Goal: Information Seeking & Learning: Learn about a topic

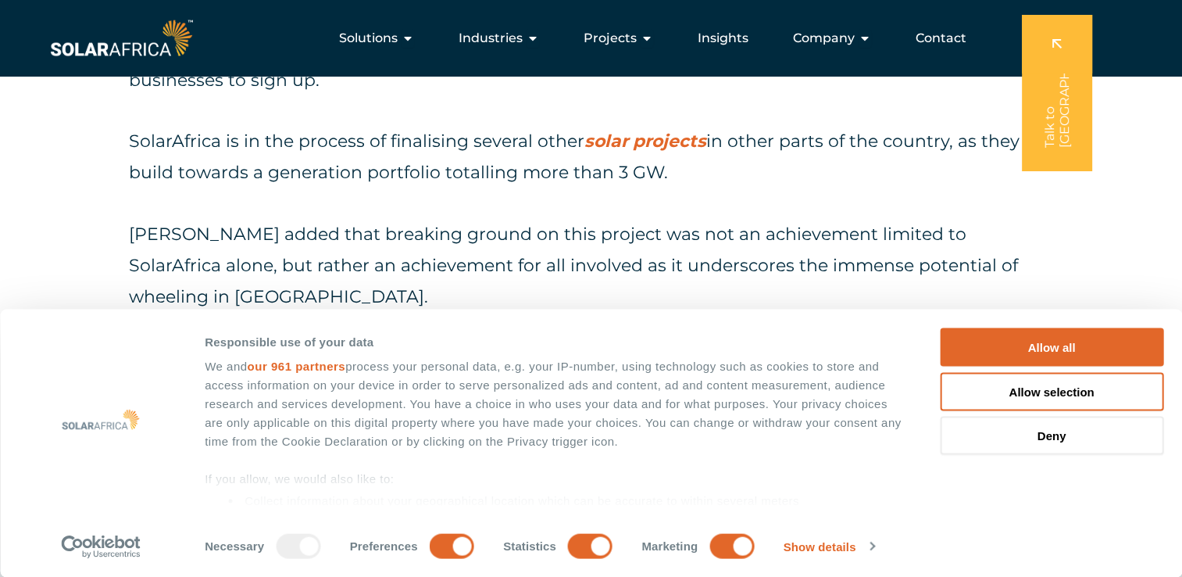
scroll to position [3750, 0]
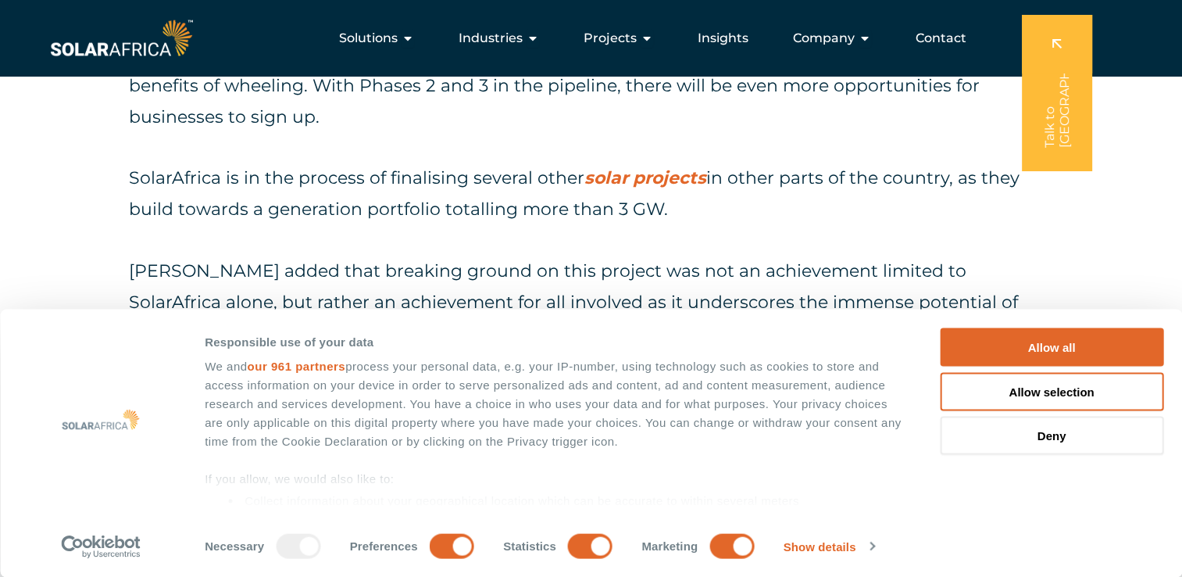
click at [638, 167] on link "solar projects" at bounding box center [645, 177] width 122 height 21
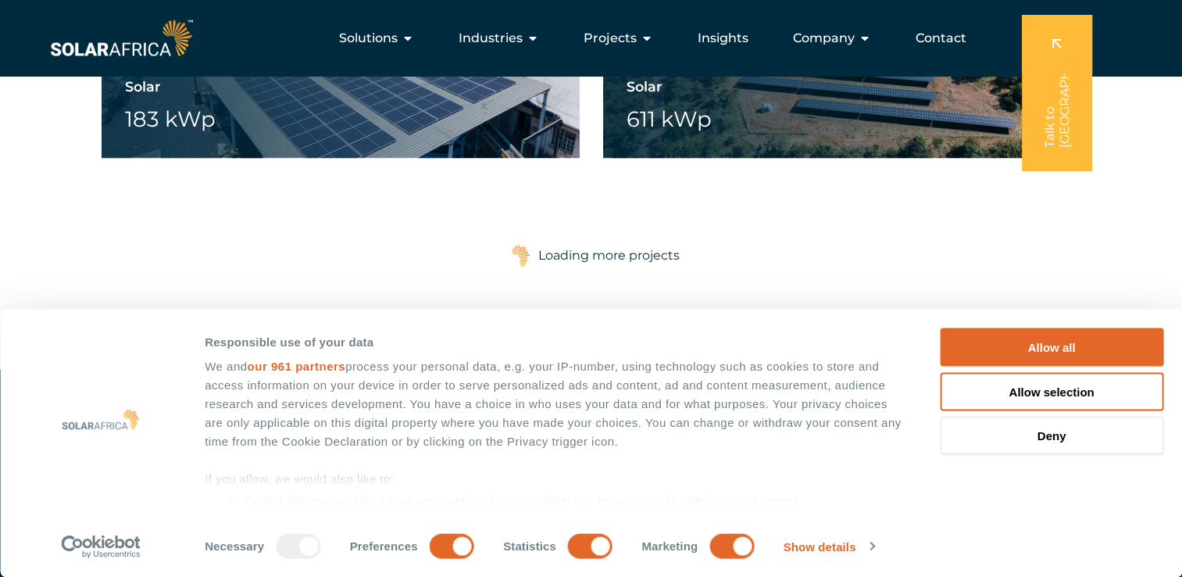
scroll to position [2500, 0]
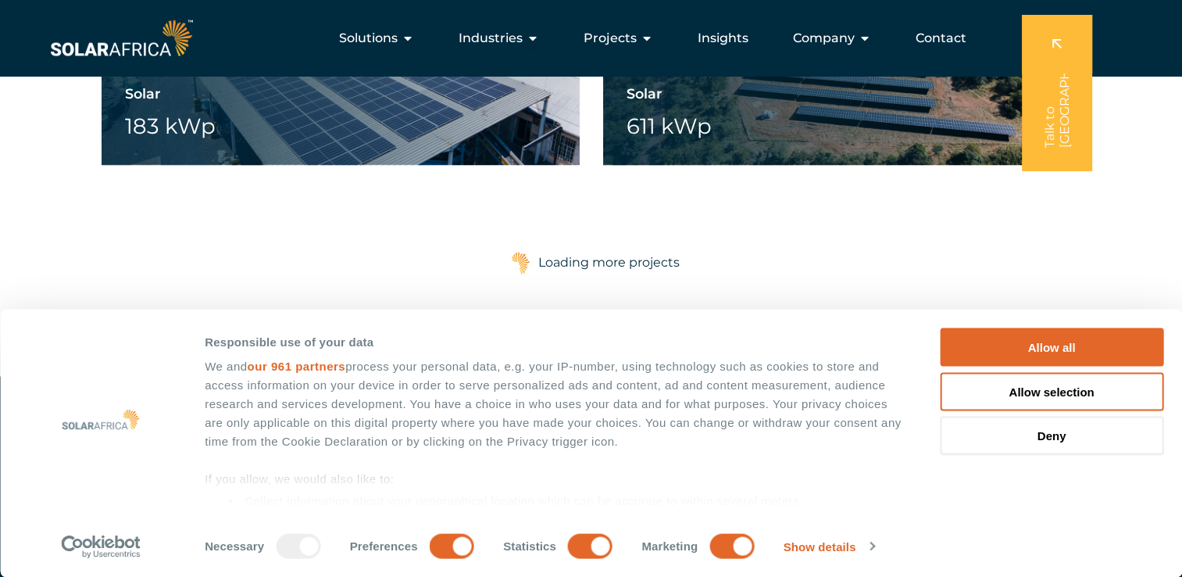
click at [581, 266] on div "Loading more projects" at bounding box center [608, 262] width 141 height 31
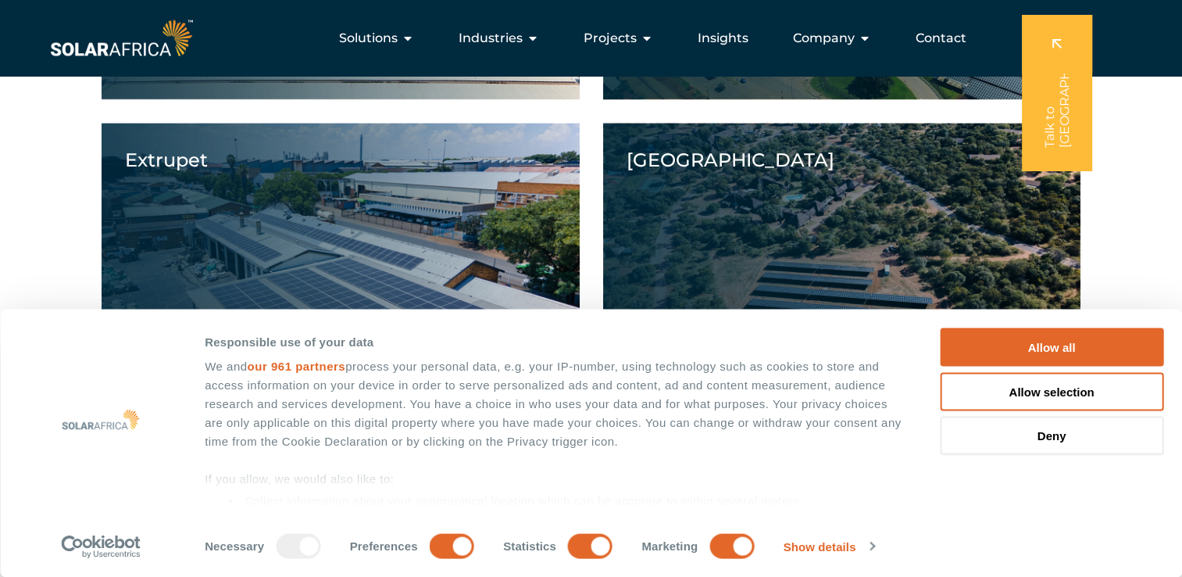
scroll to position [2266, 0]
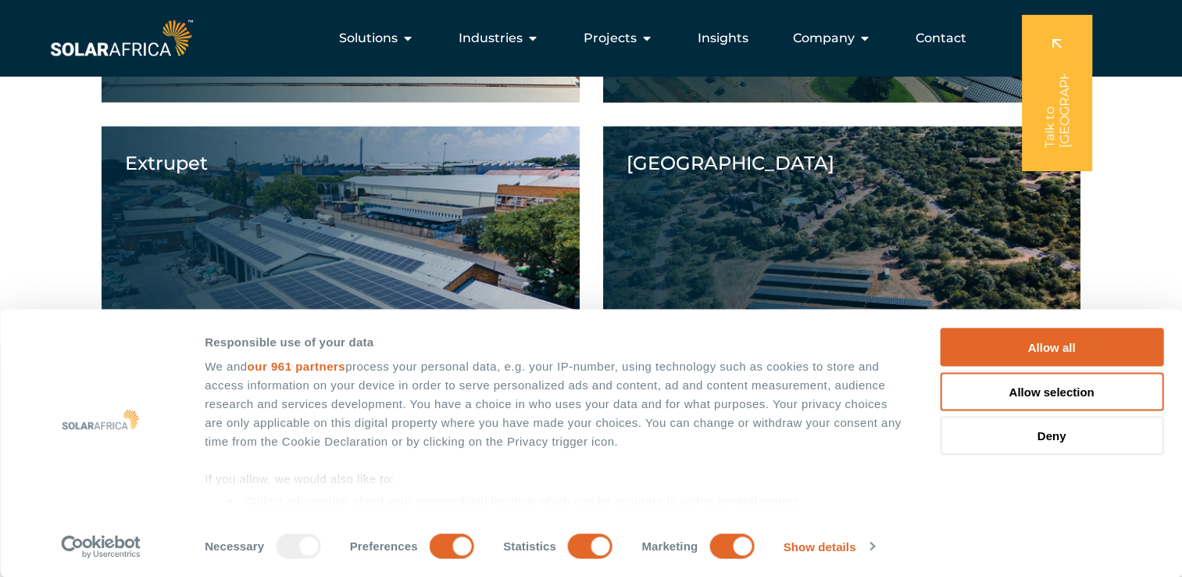
click at [78, 62] on div "Solutions Close Solutions Open Solutions Pick your solution Solar Energy Wheeli…" at bounding box center [591, 38] width 1182 height 76
click at [97, 47] on img at bounding box center [121, 38] width 149 height 45
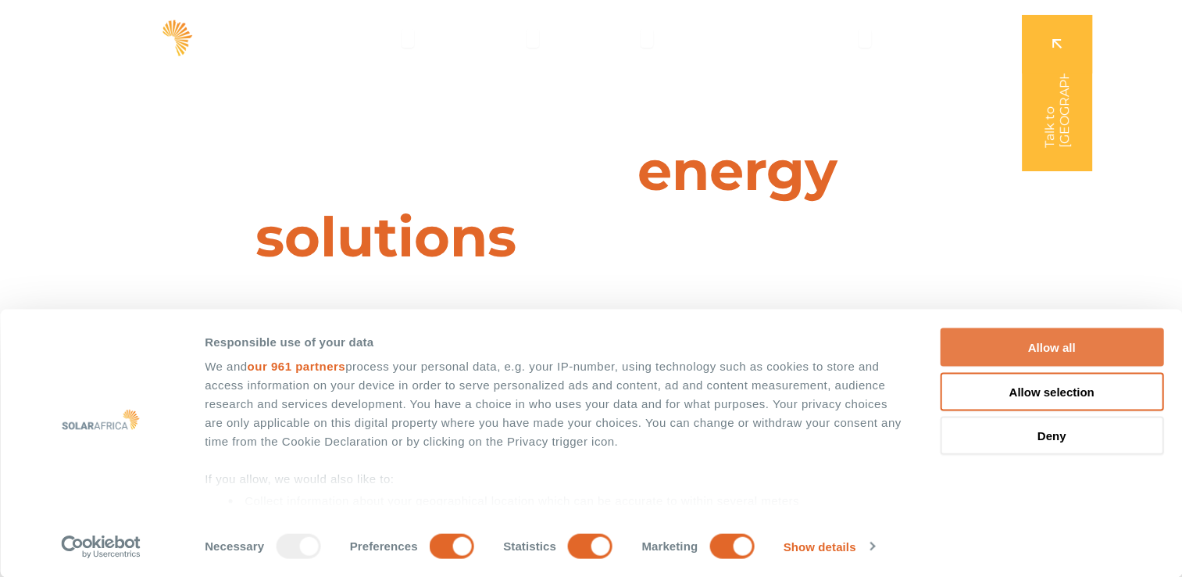
click at [1048, 342] on button "Allow all" at bounding box center [1051, 347] width 223 height 38
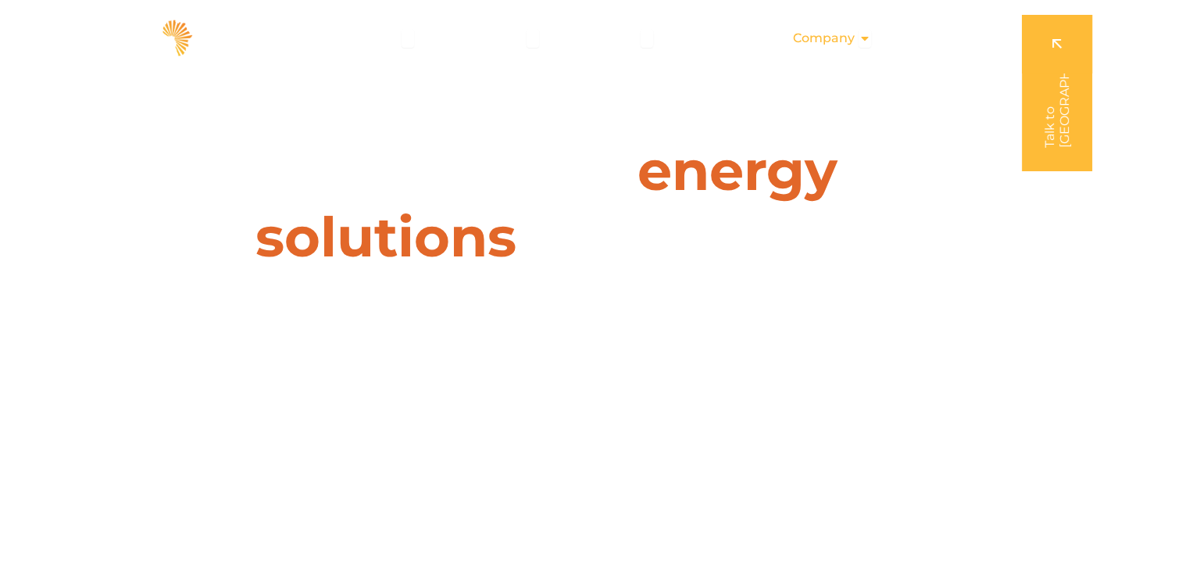
click at [869, 32] on icon "Menu" at bounding box center [865, 38] width 13 height 13
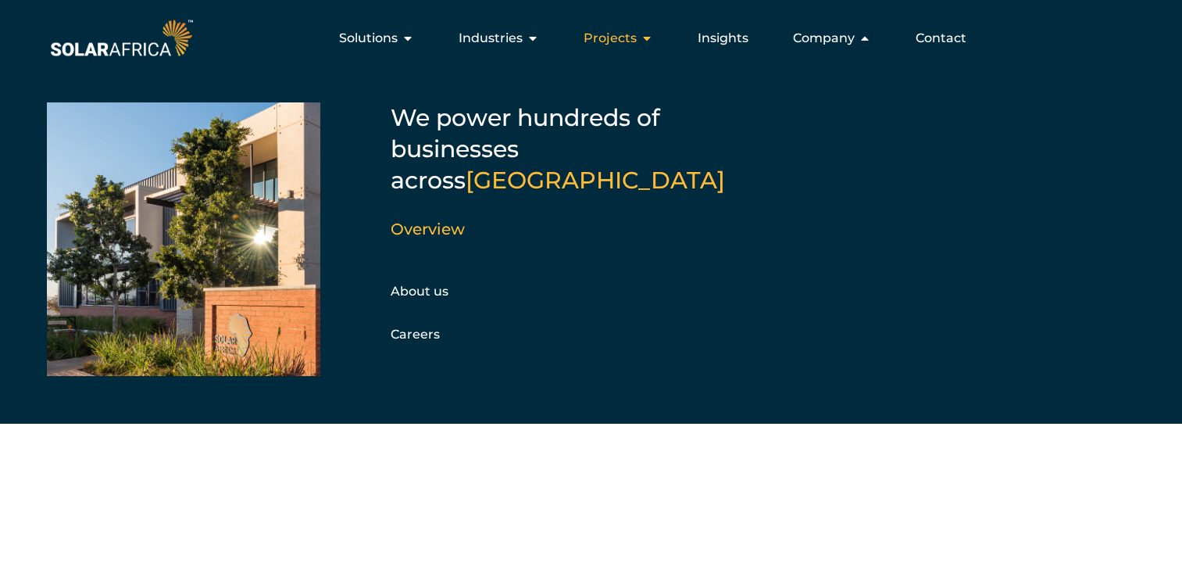
click at [643, 39] on icon "Menu" at bounding box center [647, 38] width 13 height 13
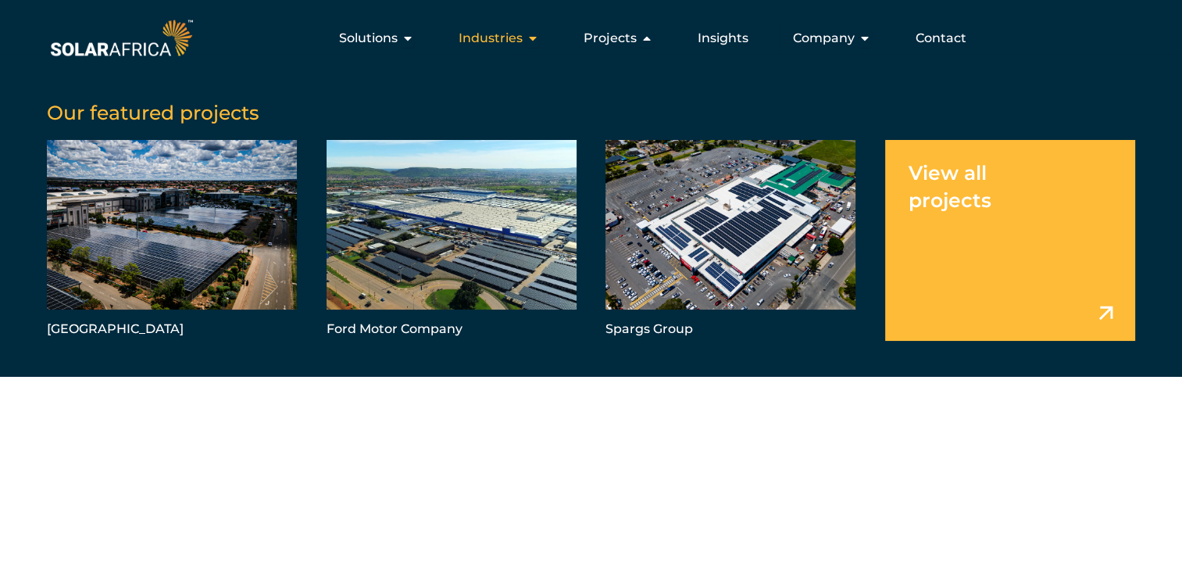
click at [534, 41] on icon "Menu" at bounding box center [533, 38] width 13 height 13
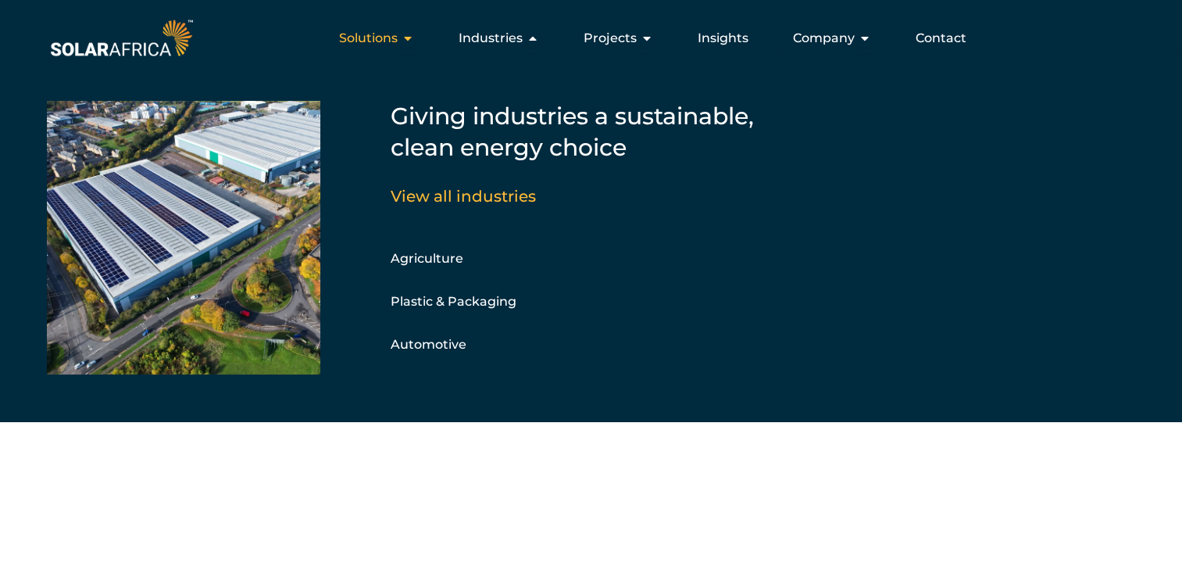
click at [411, 42] on icon "Menu" at bounding box center [408, 38] width 13 height 13
